Goal: Information Seeking & Learning: Learn about a topic

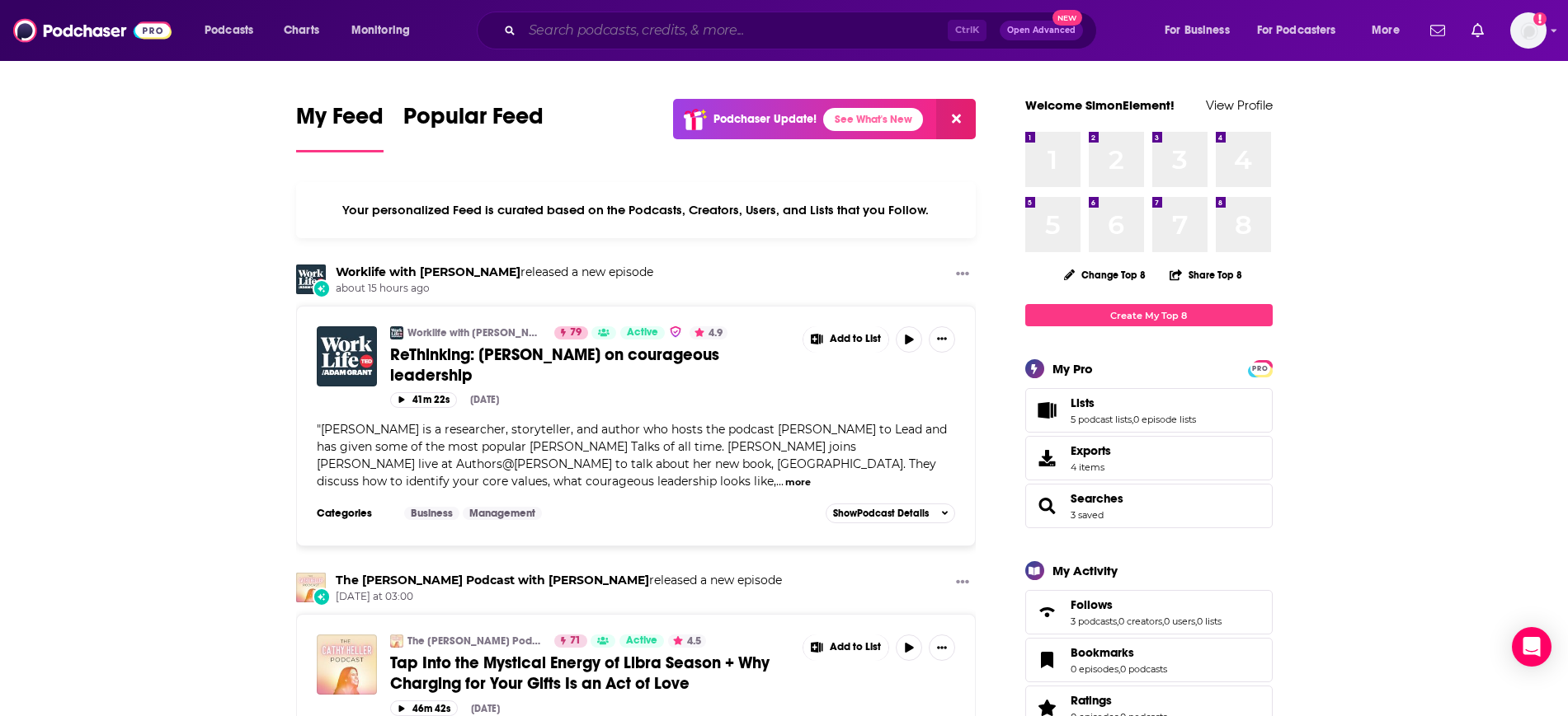
click at [763, 40] on input "Search podcasts, credits, & more..." at bounding box center [734, 31] width 426 height 26
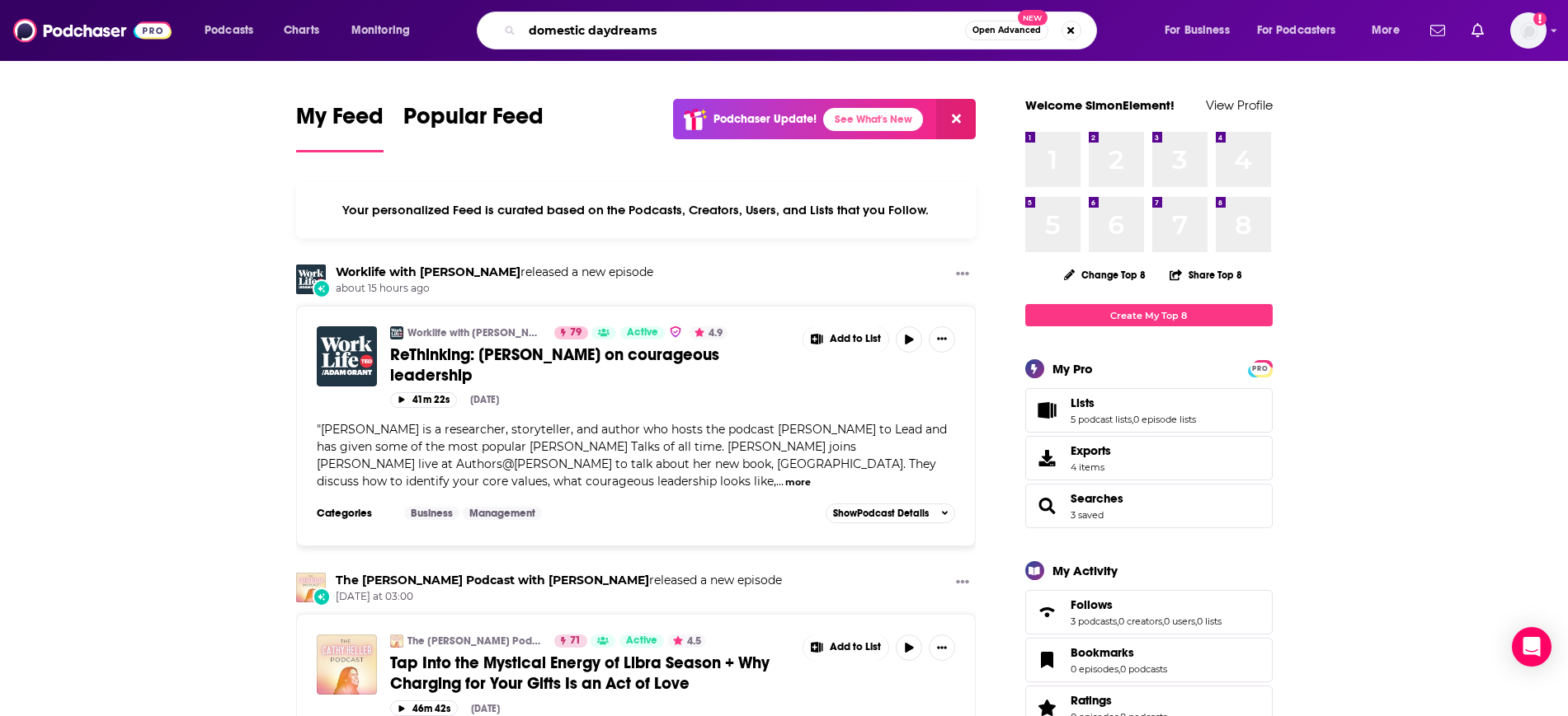
type input "domestic daydreams"
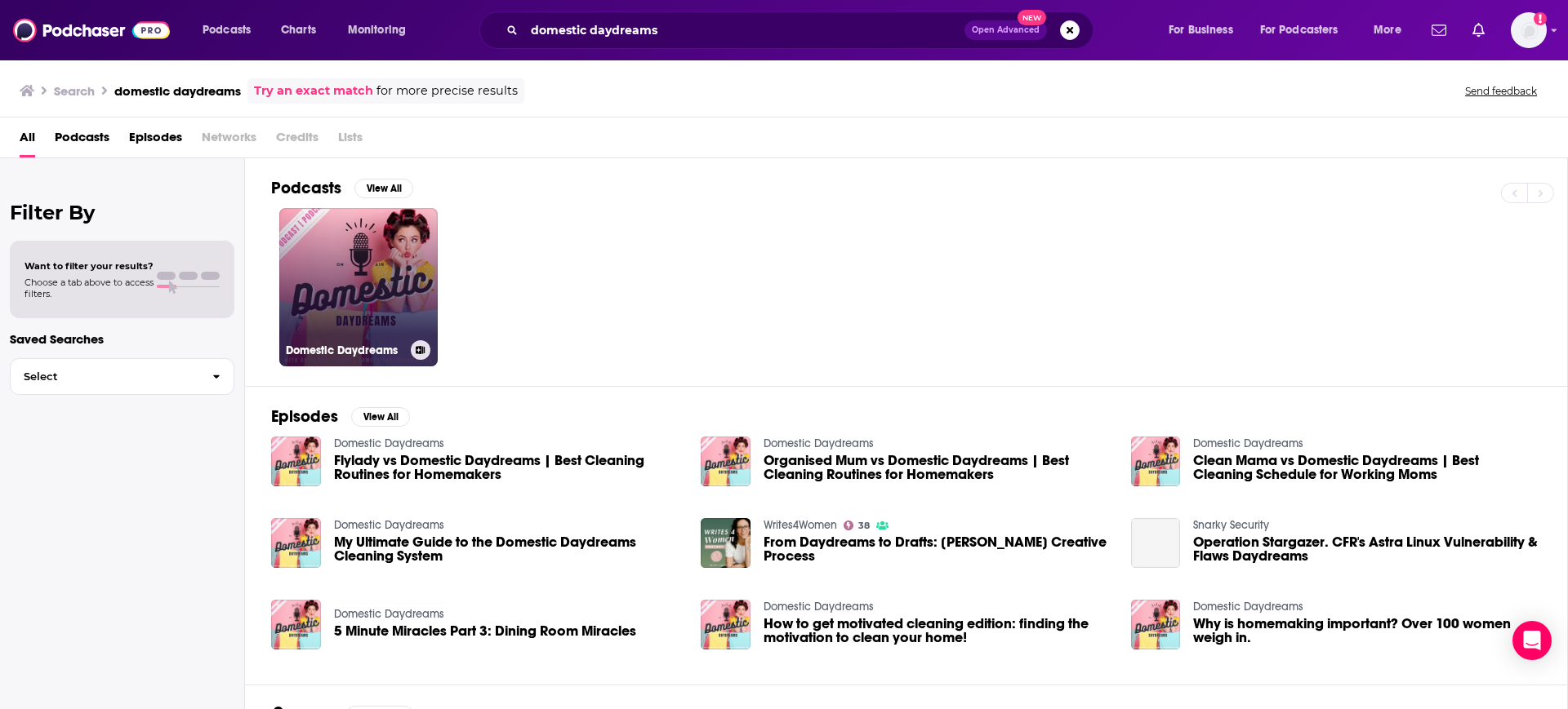
click at [358, 223] on link "Domestic Daydreams" at bounding box center [359, 288] width 159 height 159
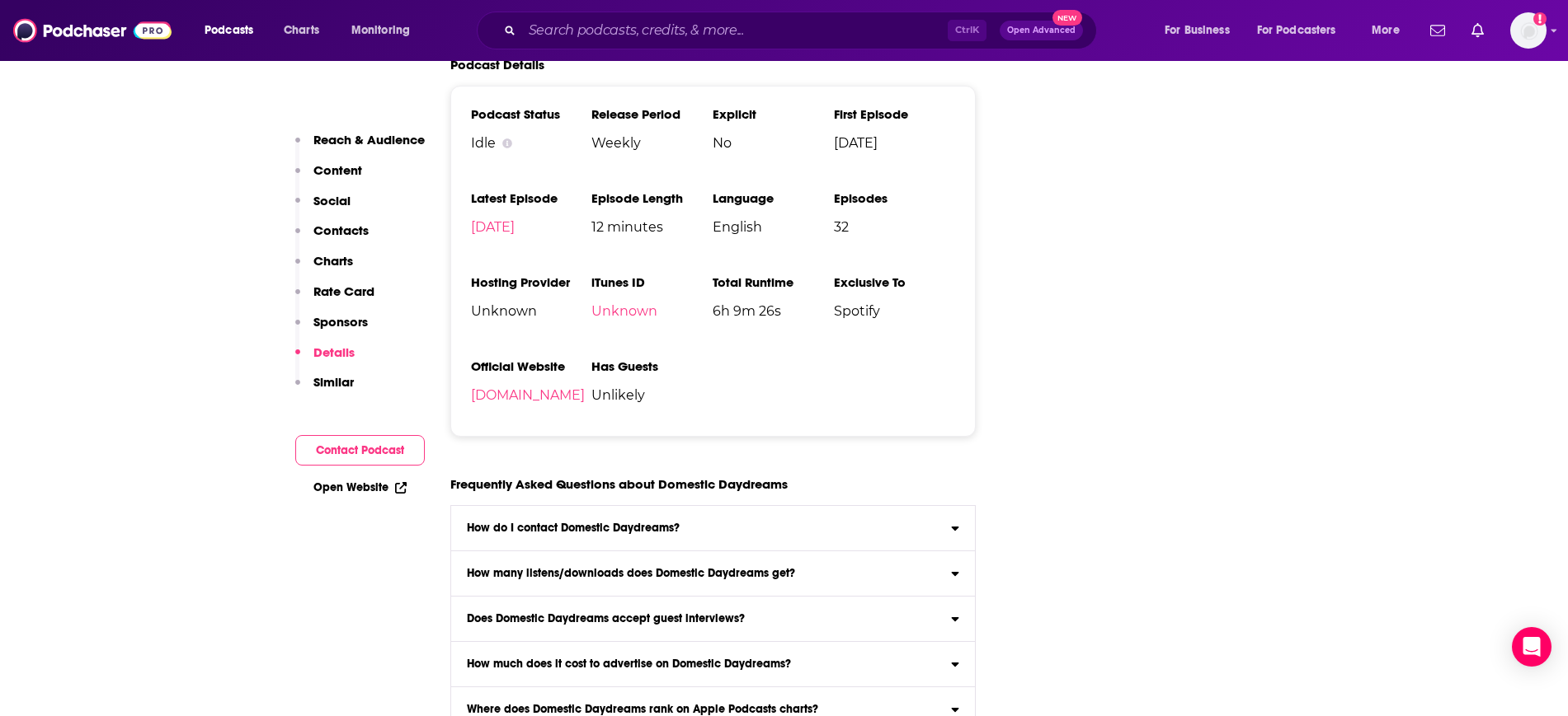
scroll to position [1752, 0]
drag, startPoint x: 421, startPoint y: 643, endPoint x: 381, endPoint y: 604, distance: 55.9
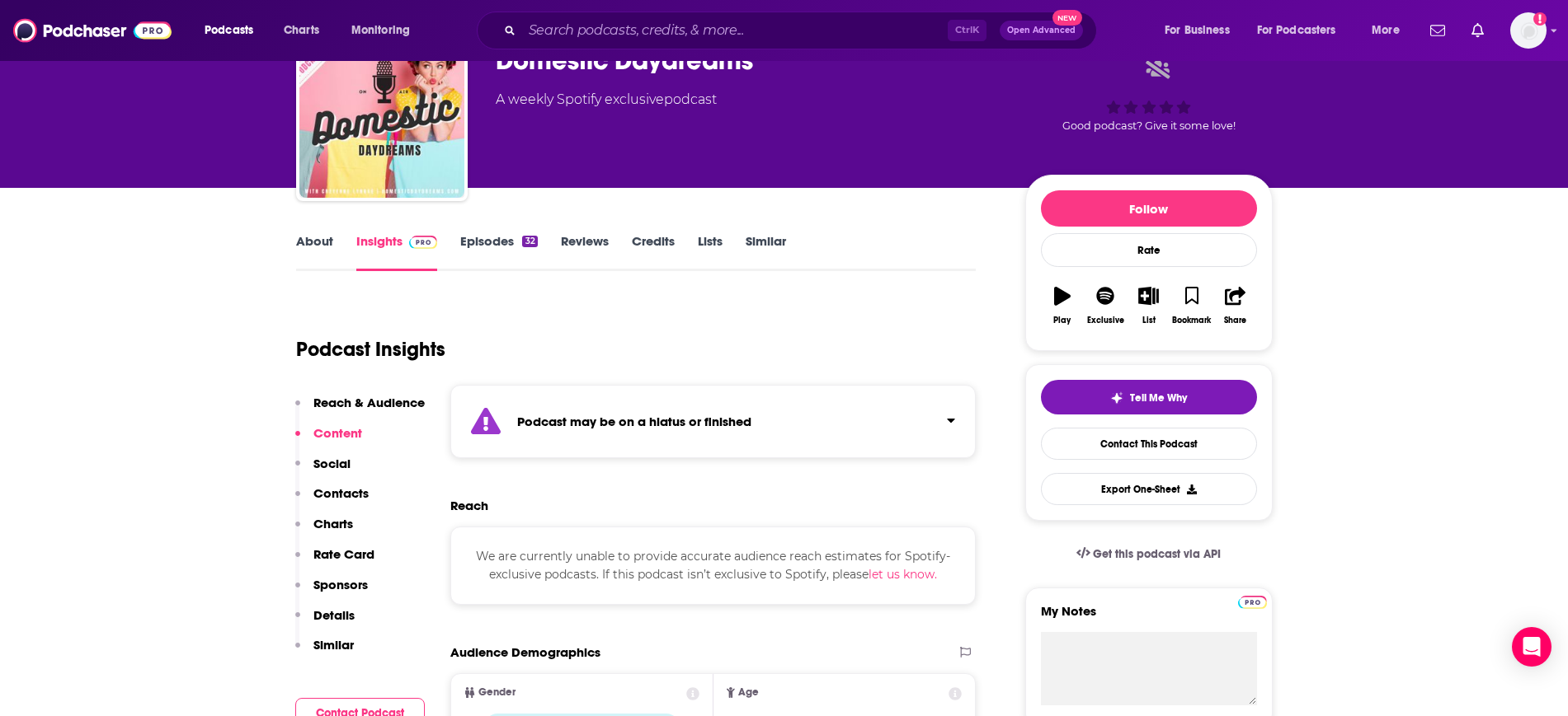
scroll to position [0, 0]
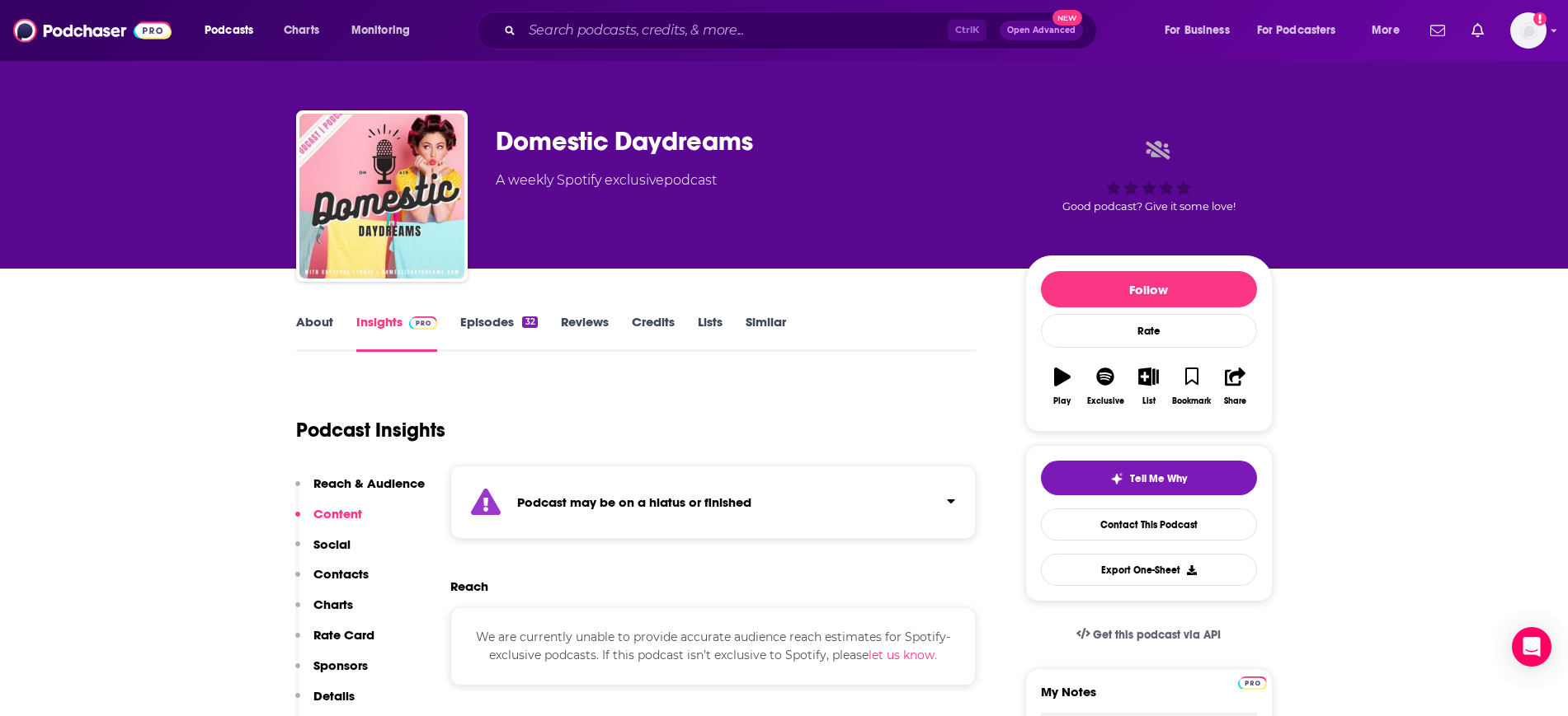
click at [502, 320] on link "Episodes 32" at bounding box center [498, 332] width 76 height 38
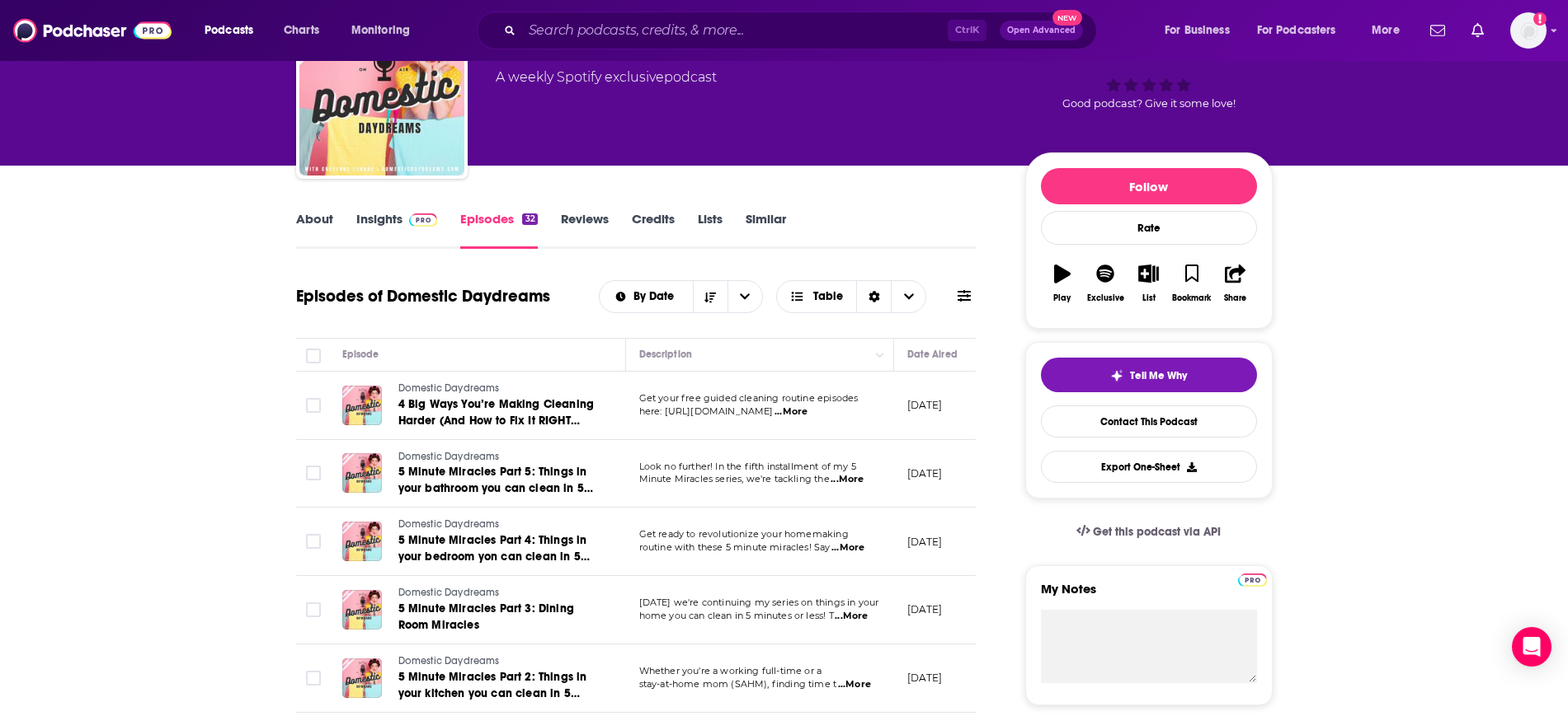
scroll to position [206, 0]
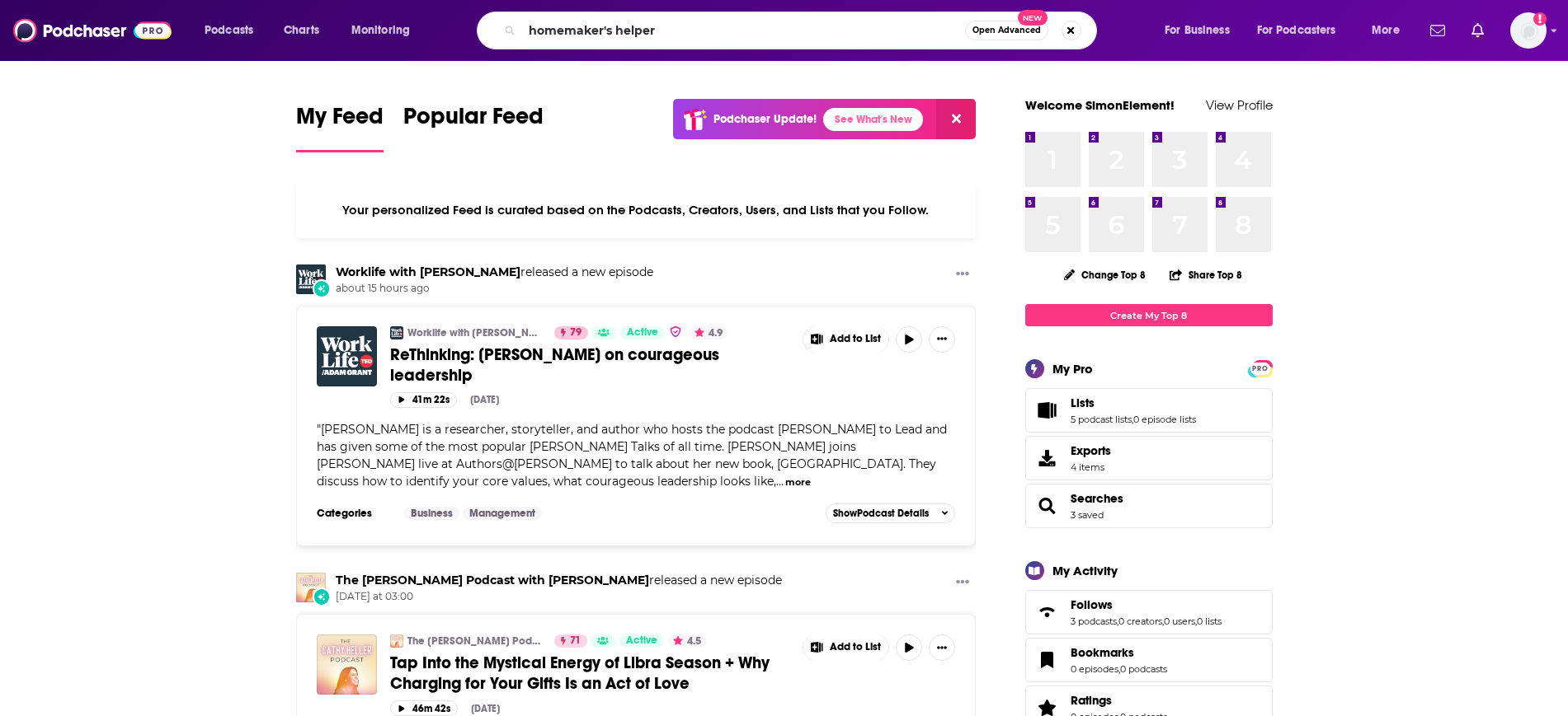
type input "homemaker's helper"
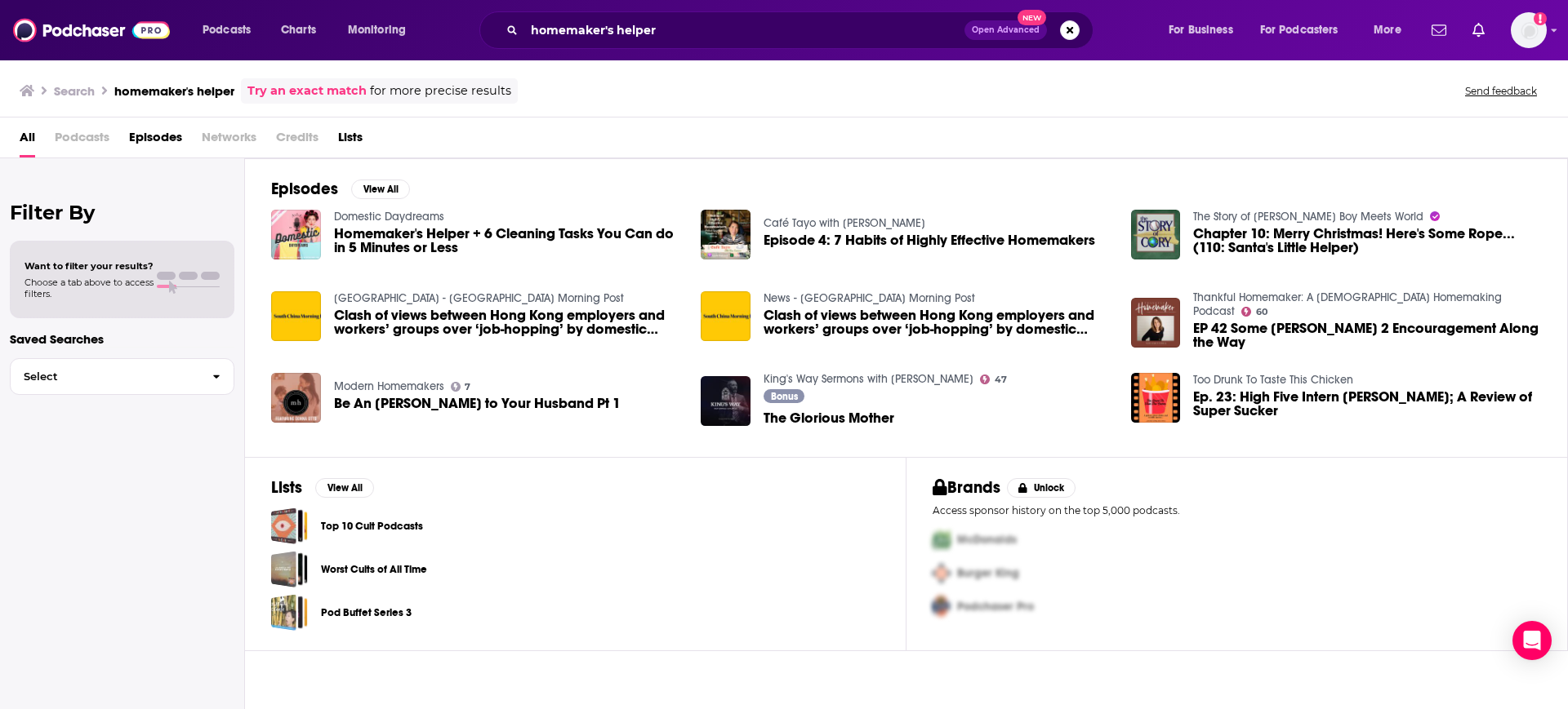
click at [111, 139] on div "All Podcasts Episodes Networks Credits Lists" at bounding box center [787, 141] width 1536 height 33
click at [98, 139] on span "Podcasts" at bounding box center [81, 141] width 54 height 33
click at [94, 140] on span "Podcasts" at bounding box center [81, 141] width 54 height 33
click at [73, 136] on span "Podcasts" at bounding box center [81, 141] width 54 height 33
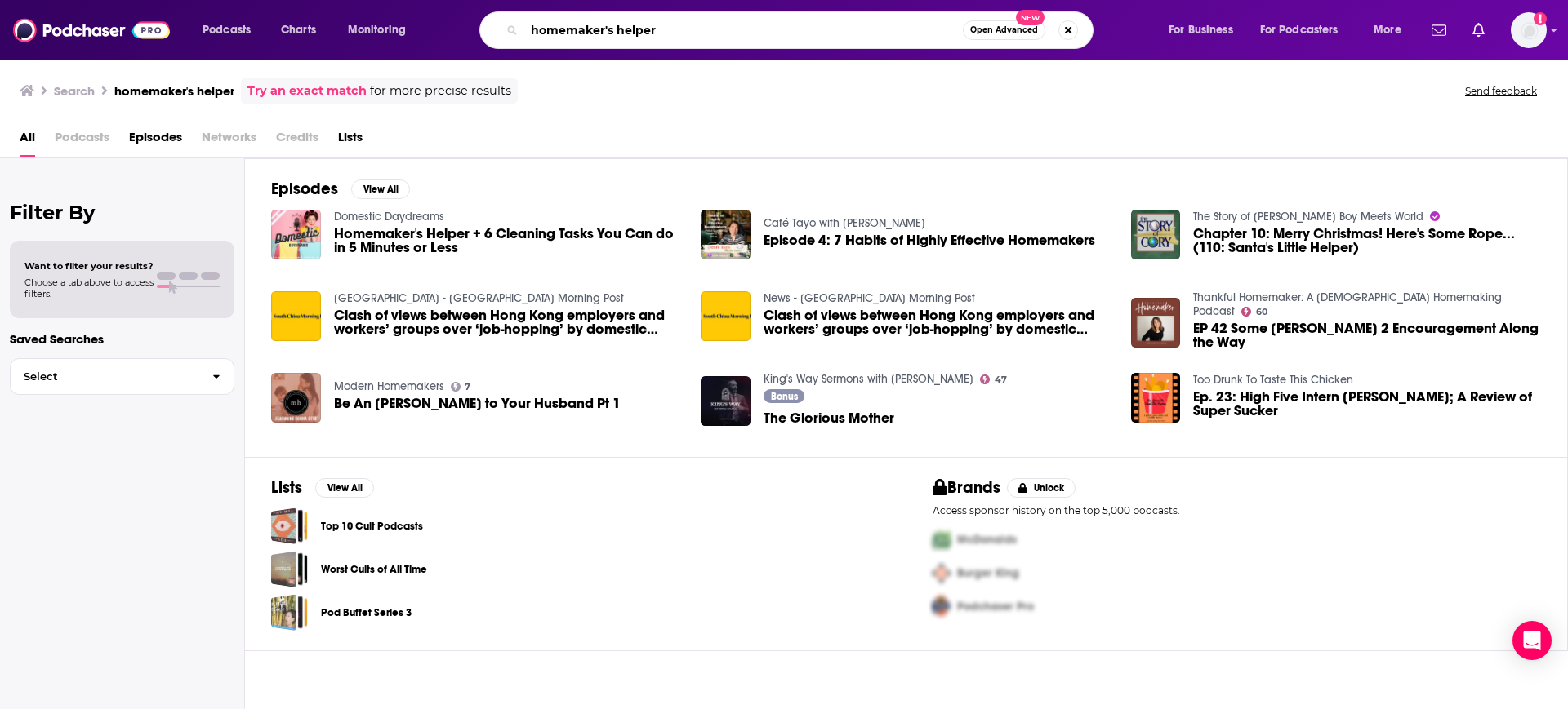
click at [659, 33] on input "homemaker's helper" at bounding box center [742, 30] width 438 height 26
